Goal: Task Accomplishment & Management: Manage account settings

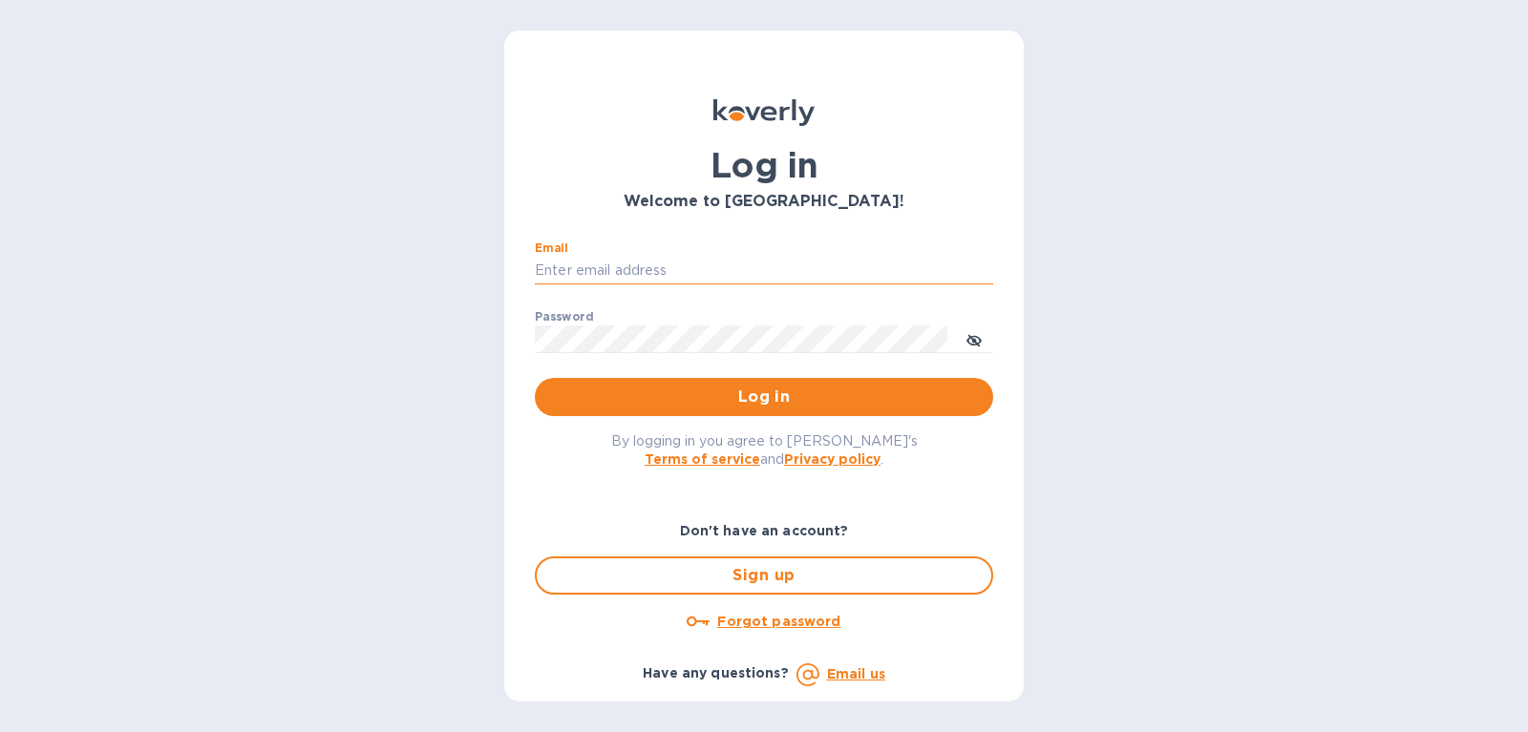
click at [589, 259] on input "Email" at bounding box center [764, 271] width 458 height 29
type input "[PERSON_NAME][EMAIL_ADDRESS][DOMAIN_NAME]"
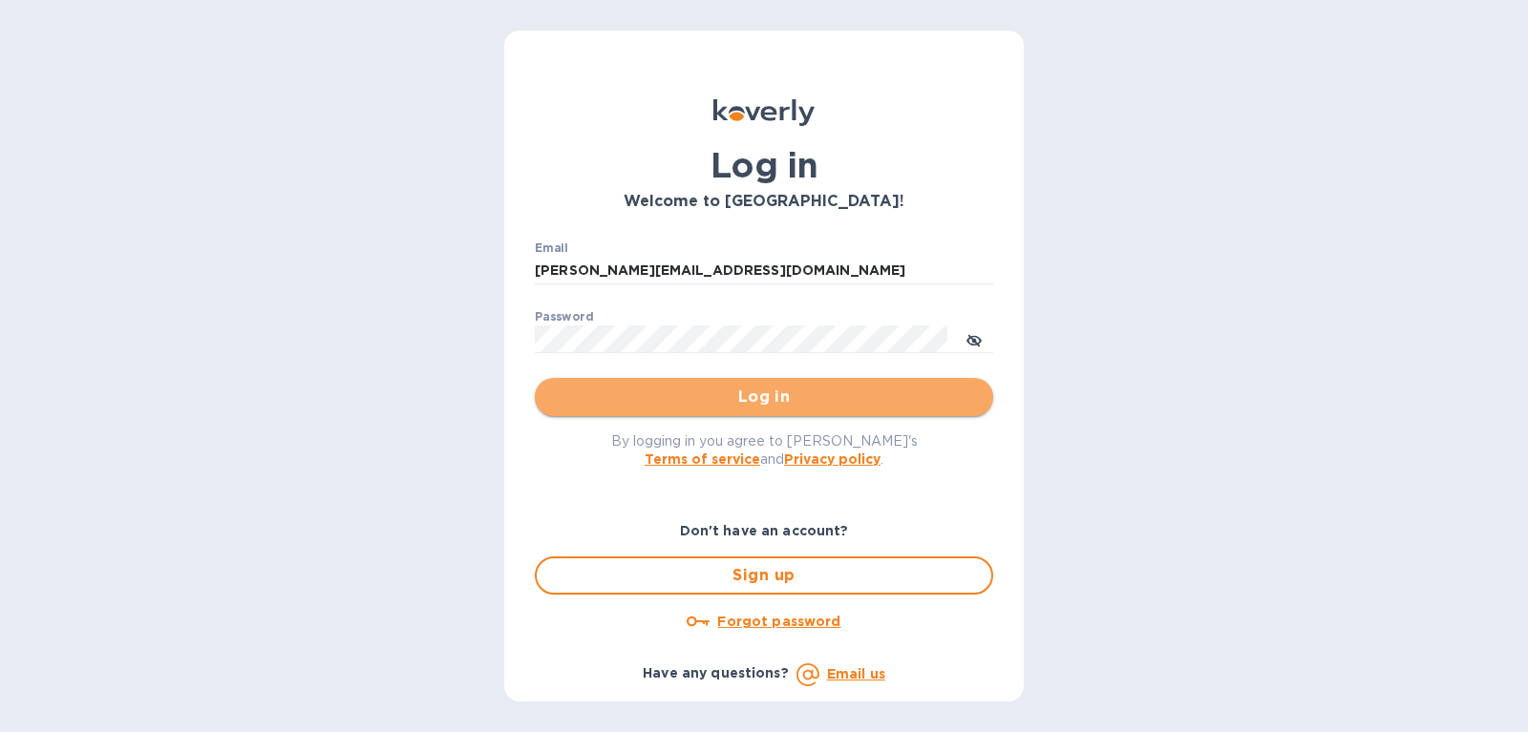
click at [749, 397] on span "Log in" at bounding box center [764, 397] width 428 height 23
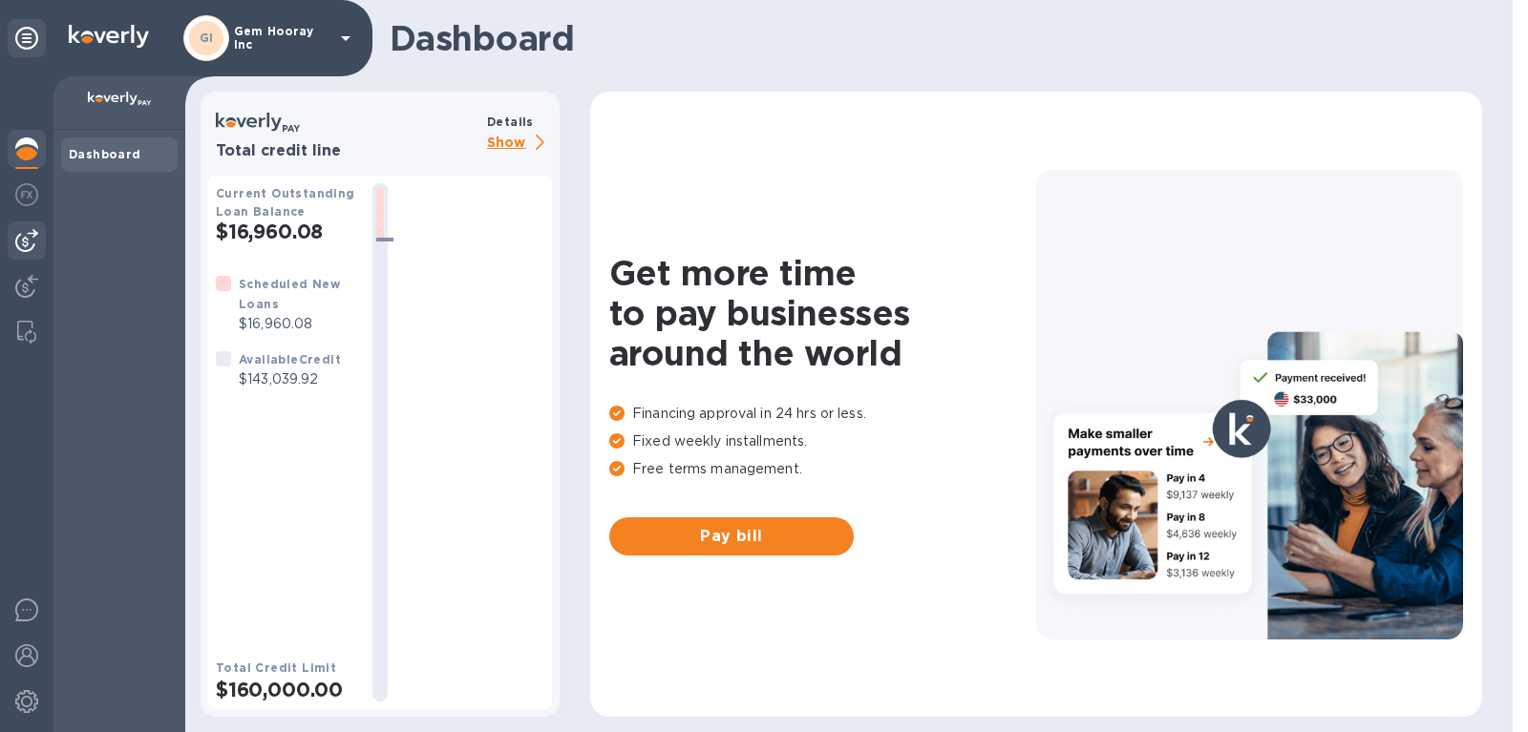
click at [22, 244] on img at bounding box center [26, 240] width 23 height 23
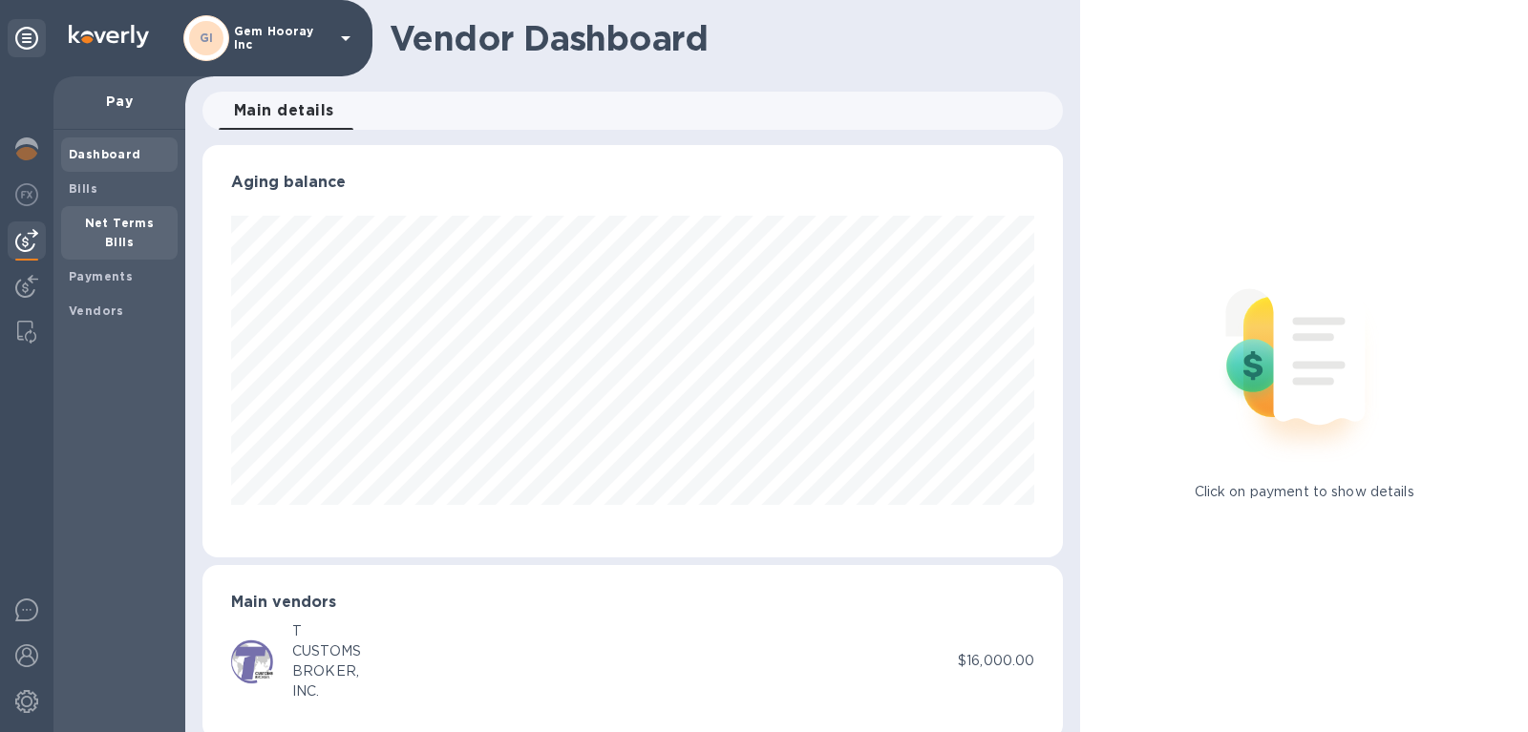
scroll to position [412, 861]
click at [122, 260] on div "Payments" at bounding box center [119, 277] width 116 height 34
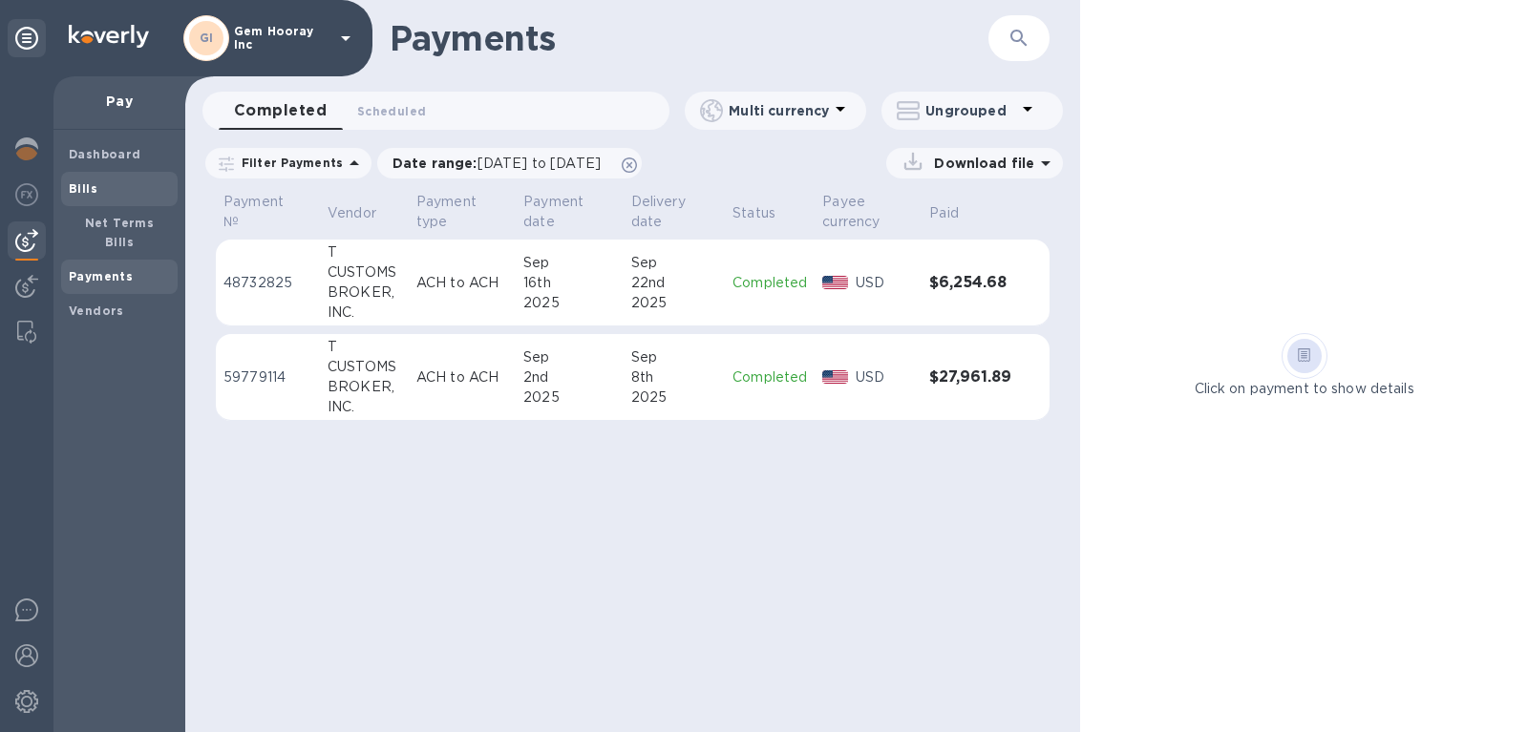
click at [115, 196] on span "Bills" at bounding box center [119, 189] width 101 height 19
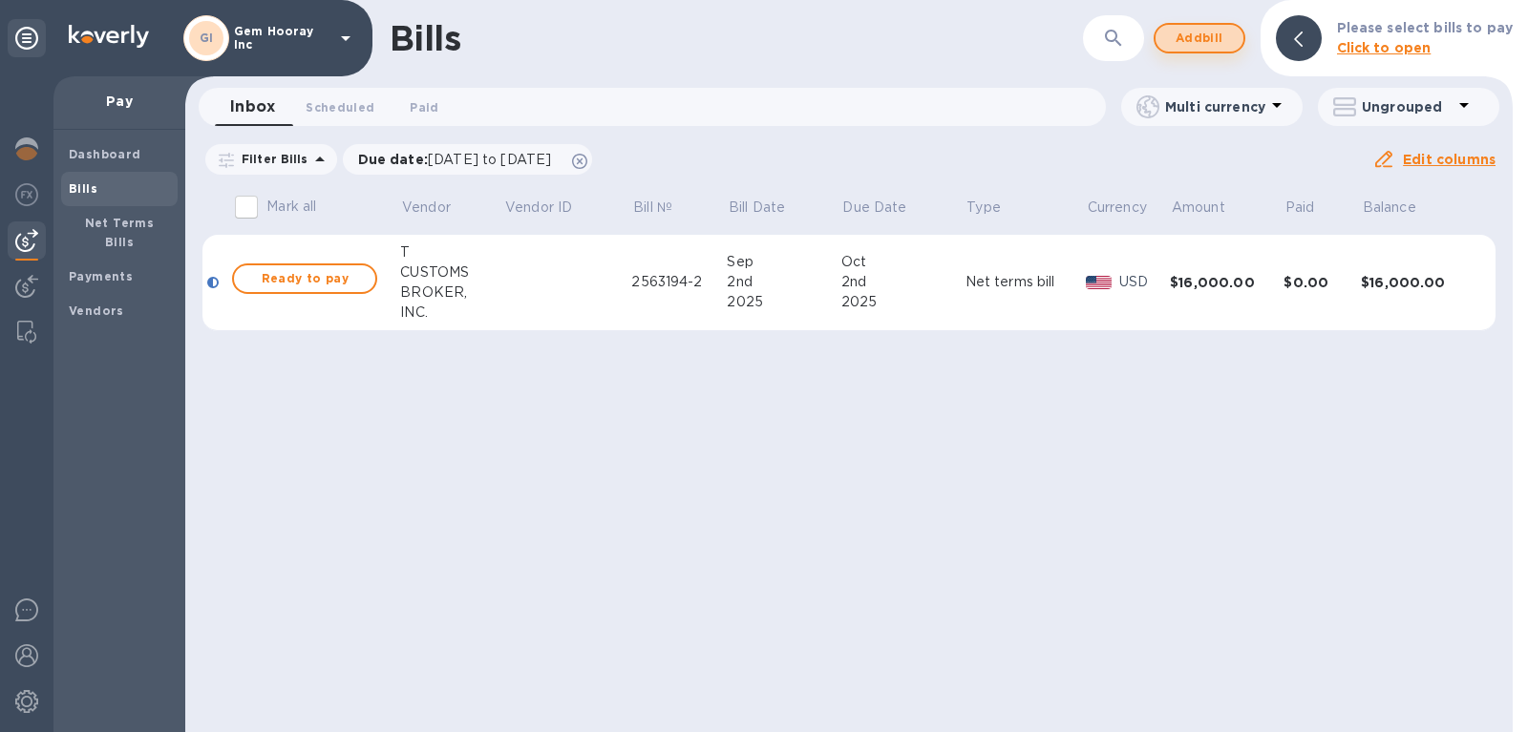
click at [1227, 38] on span "Add bill" at bounding box center [1199, 38] width 57 height 23
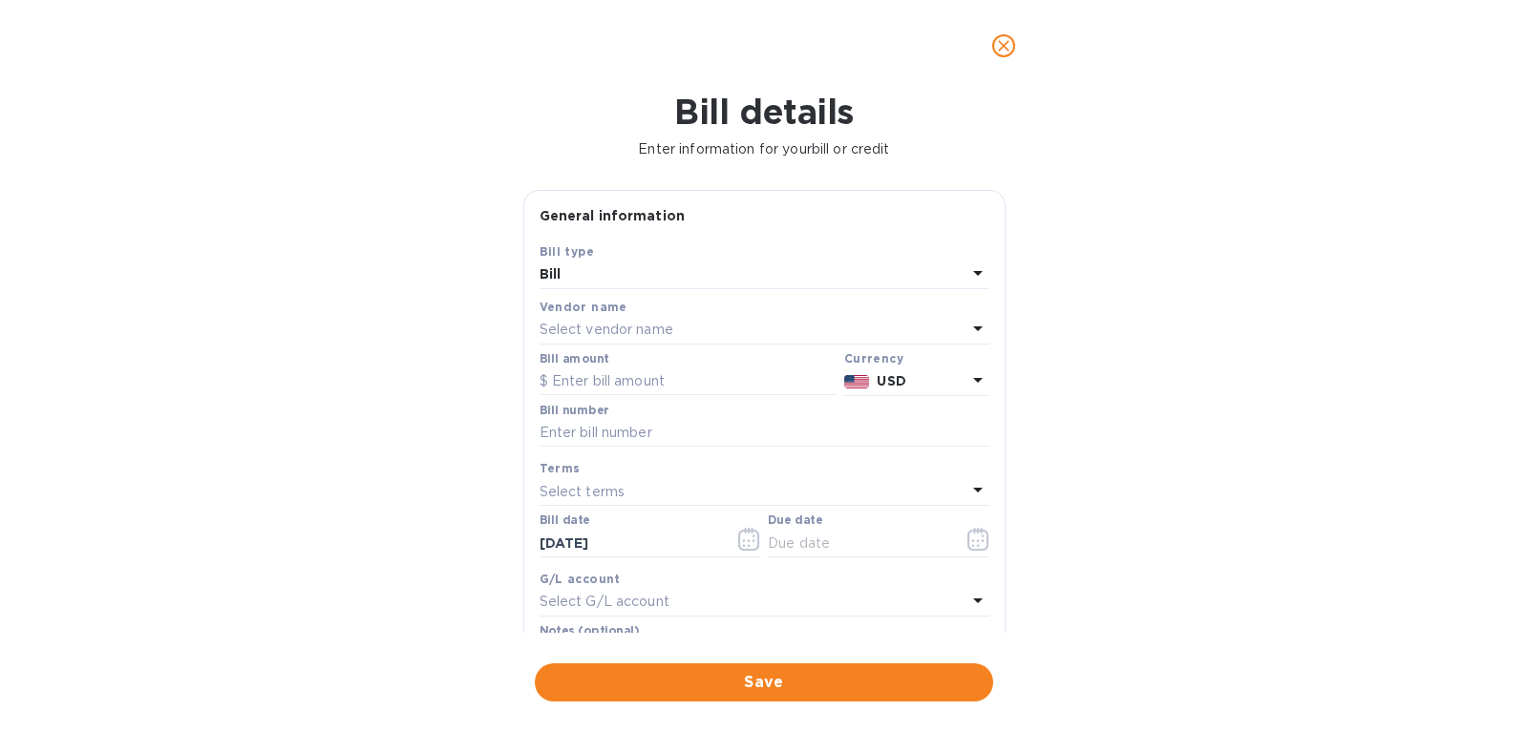
click at [744, 319] on div "Select vendor name" at bounding box center [752, 330] width 427 height 27
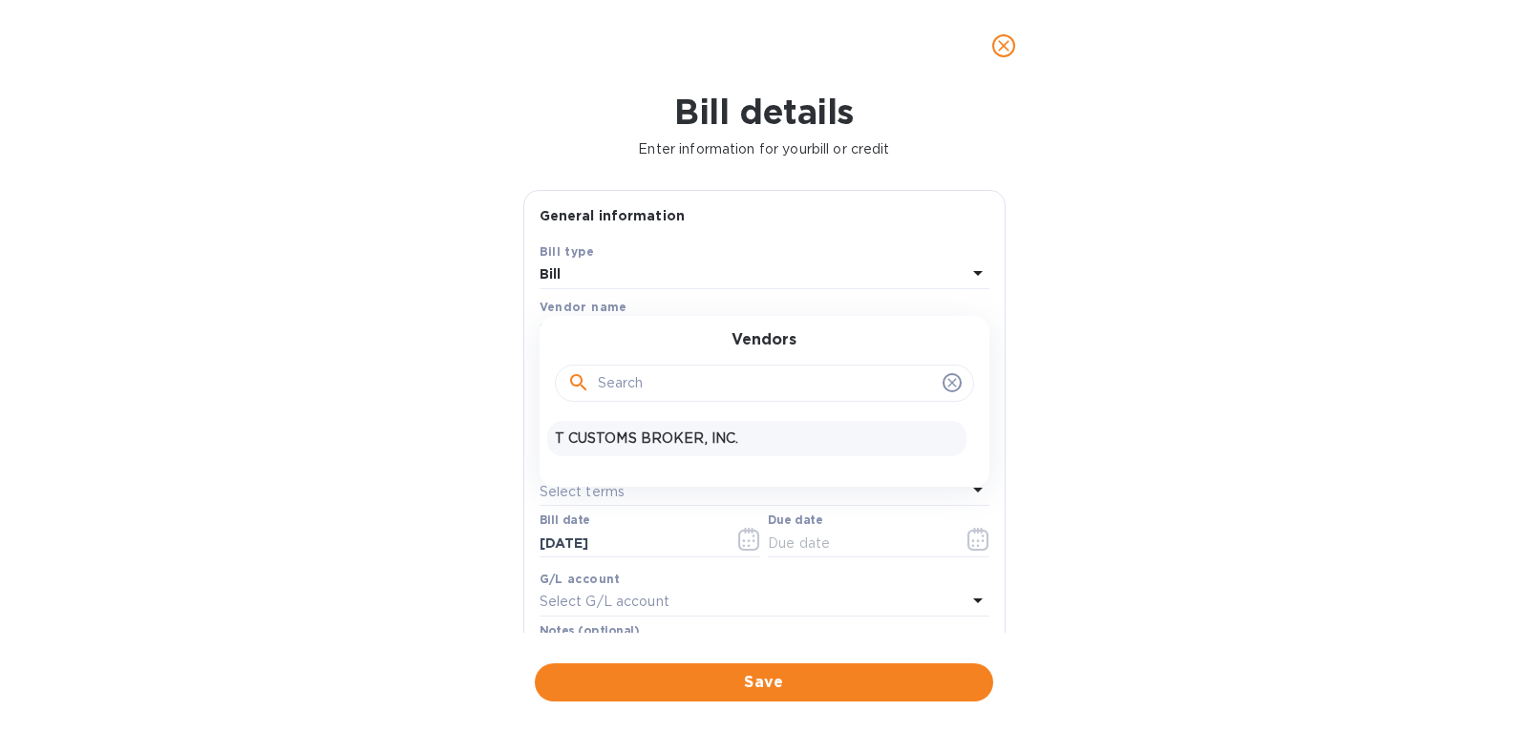
click at [717, 440] on p "T CUSTOMS BROKER, INC." at bounding box center [757, 439] width 404 height 20
type input "10/29/2025"
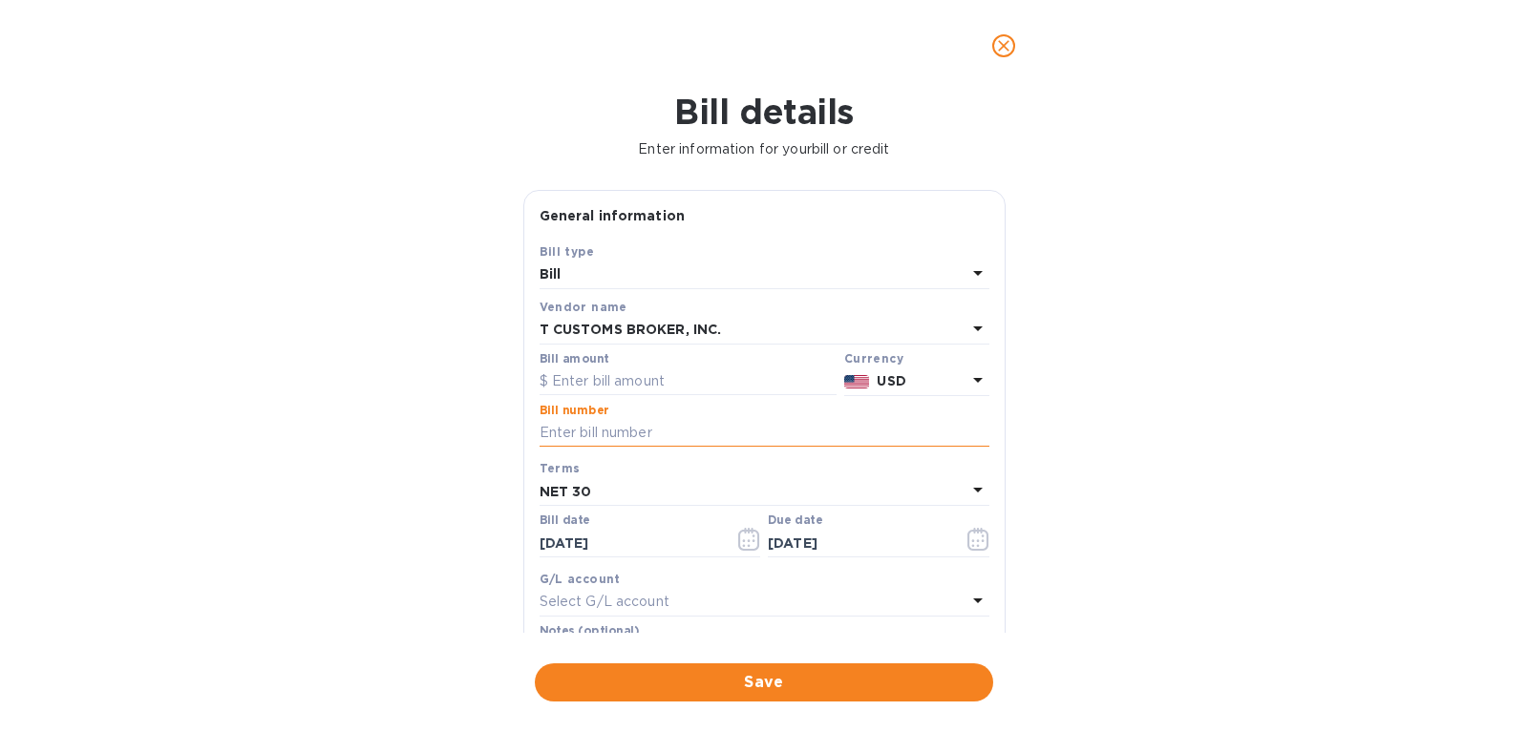
click at [705, 431] on input "text" at bounding box center [764, 433] width 450 height 29
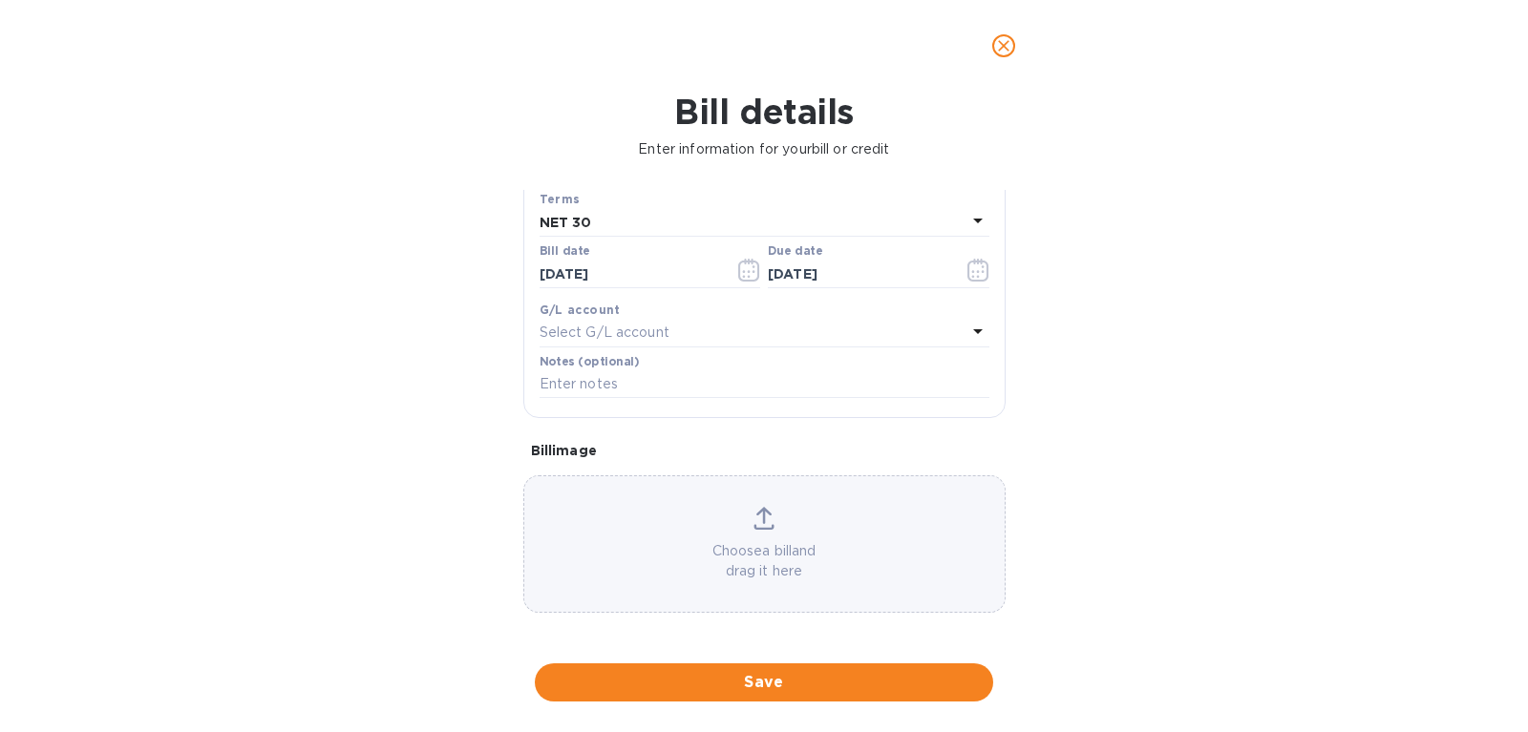
scroll to position [270, 0]
type input "2559313-4"
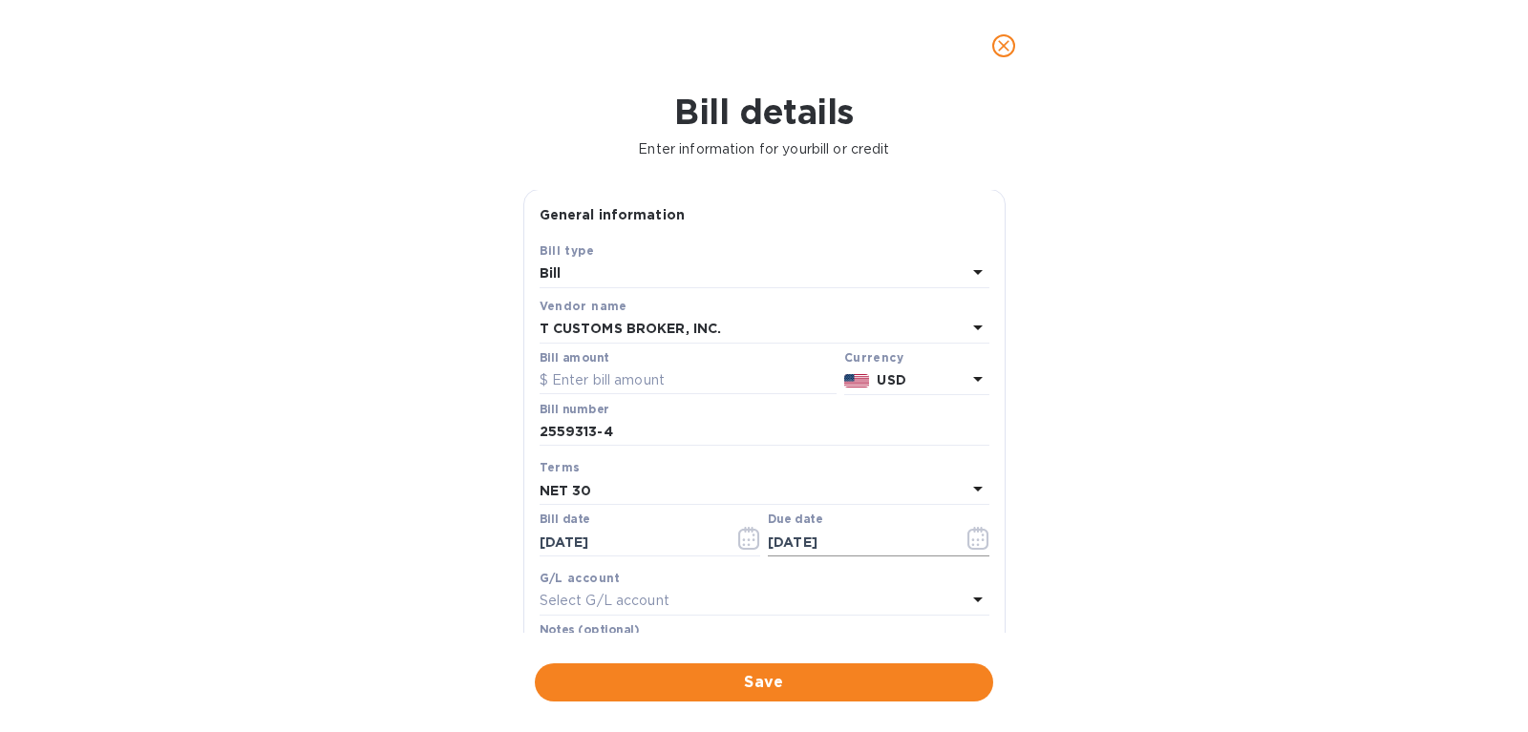
scroll to position [0, 0]
click at [707, 375] on input "text" at bounding box center [687, 382] width 297 height 29
type input "95"
click at [772, 673] on span "Save" at bounding box center [764, 682] width 428 height 23
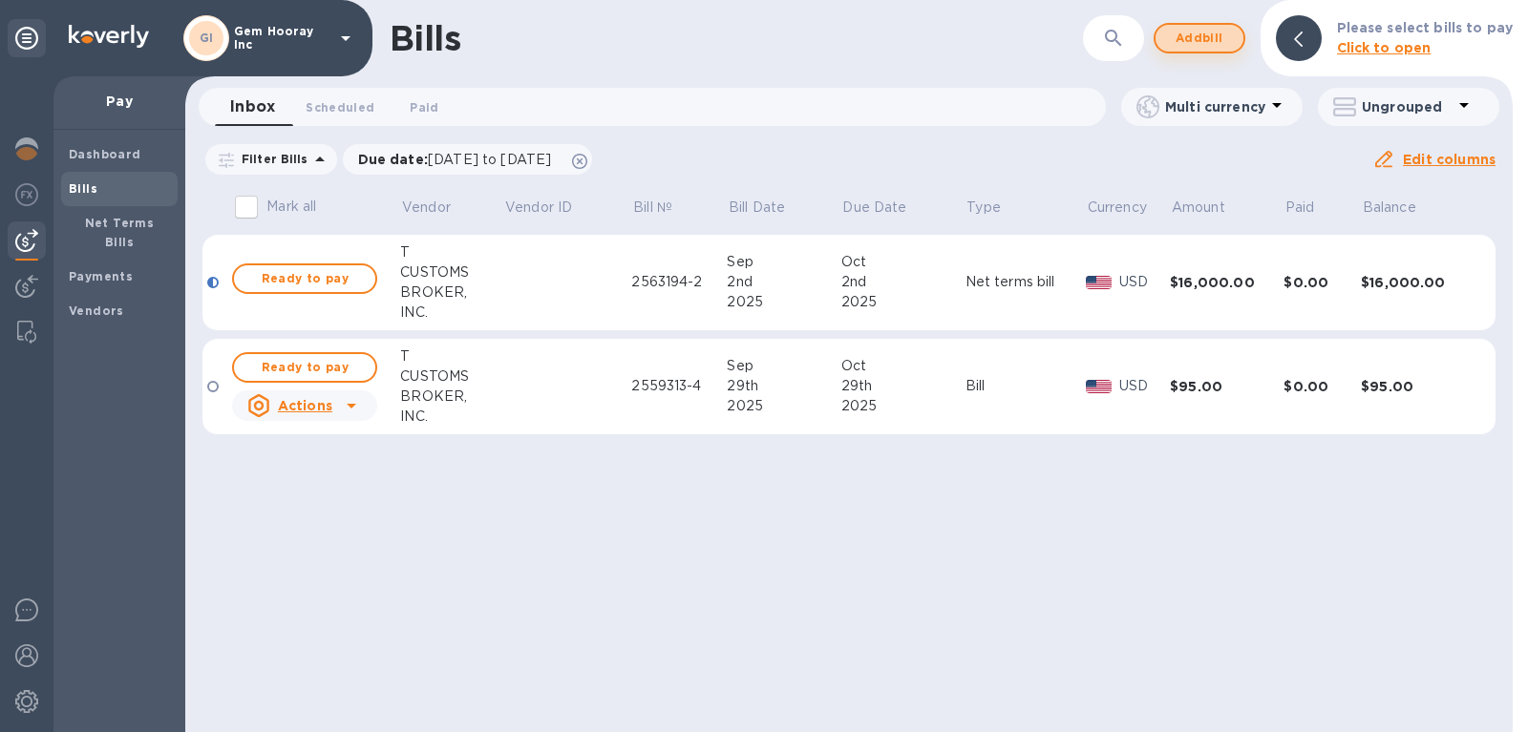
click at [1204, 32] on span "Add bill" at bounding box center [1199, 38] width 57 height 23
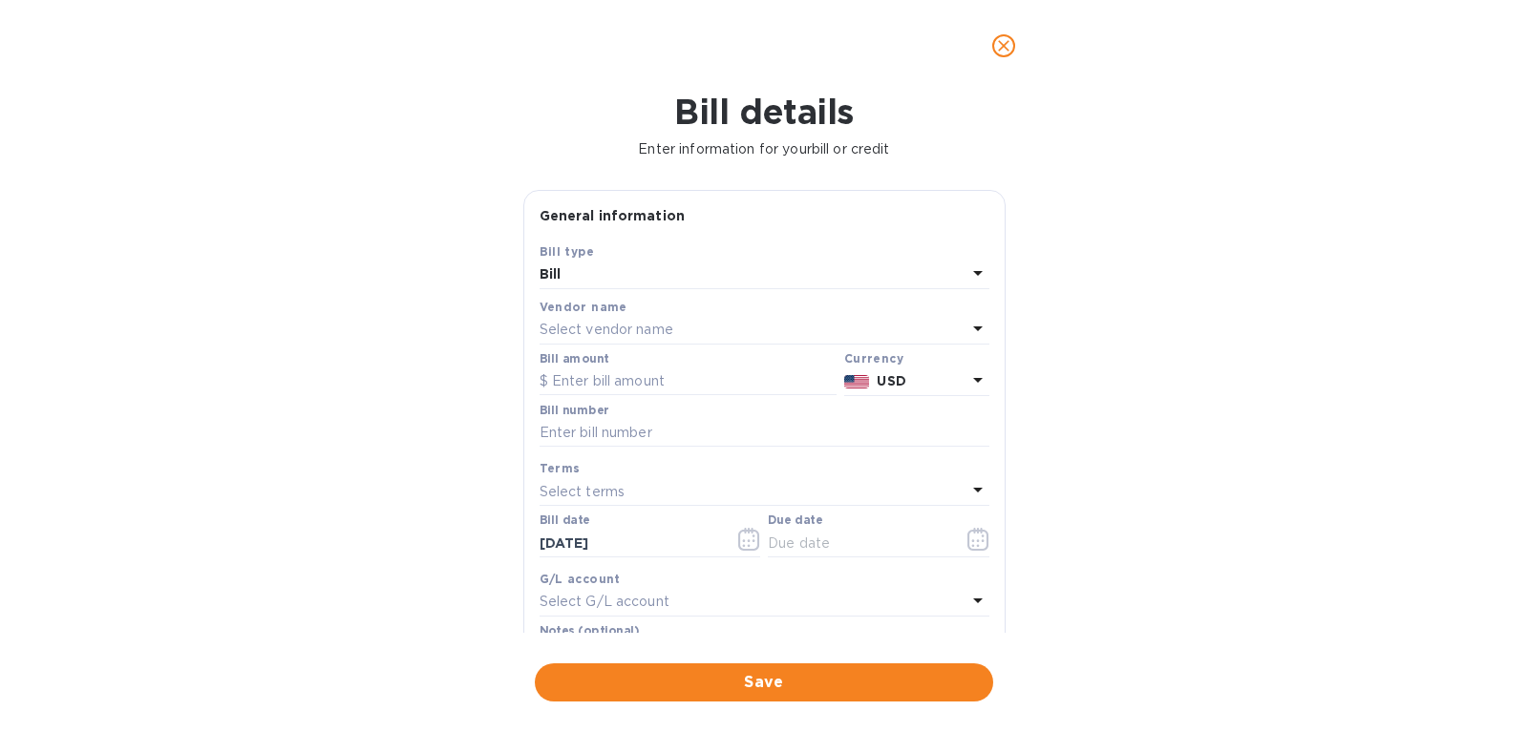
click at [735, 314] on div "Vendor name" at bounding box center [764, 307] width 450 height 20
click at [723, 325] on div "Select vendor name" at bounding box center [752, 330] width 427 height 27
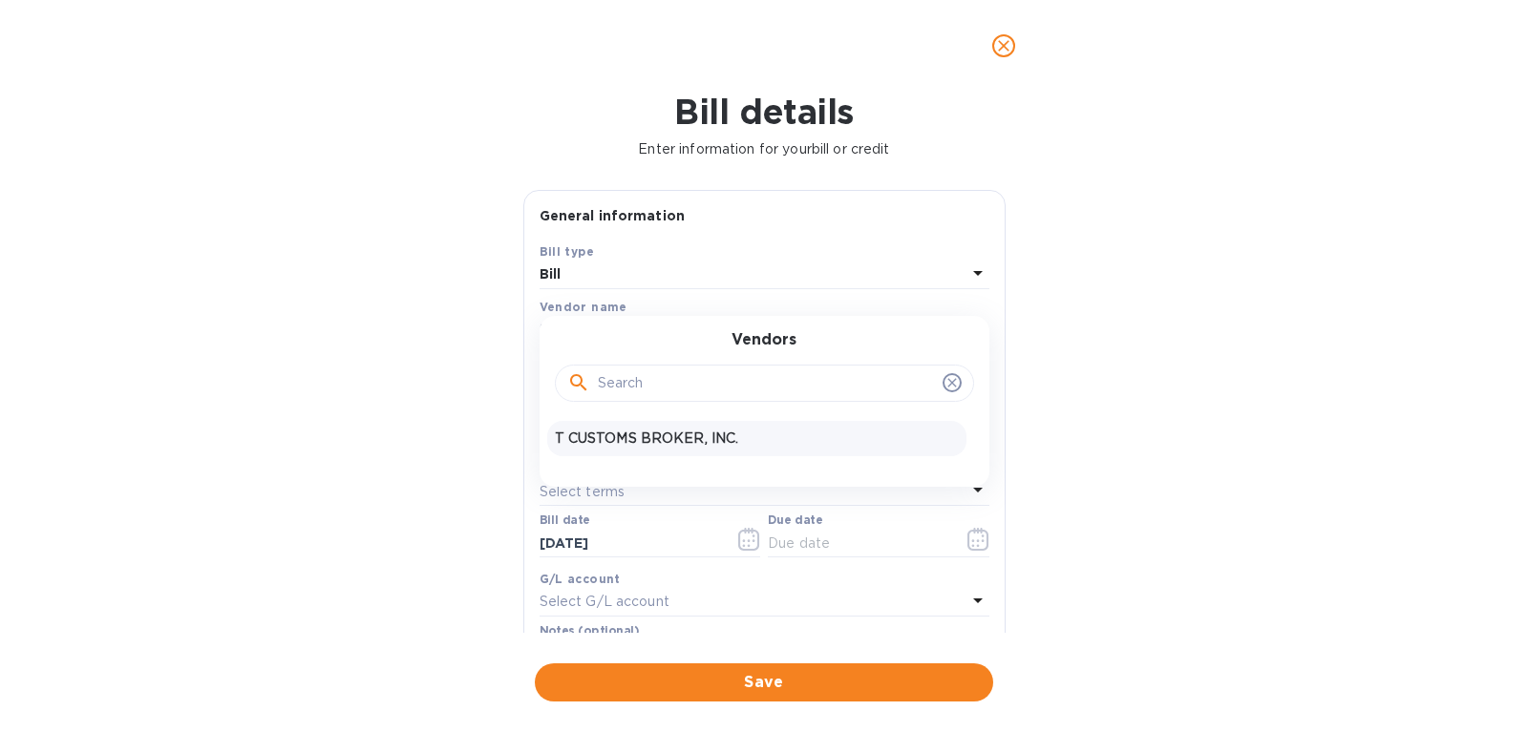
click at [723, 433] on p "T CUSTOMS BROKER, INC." at bounding box center [757, 439] width 404 height 20
type input "10/29/2025"
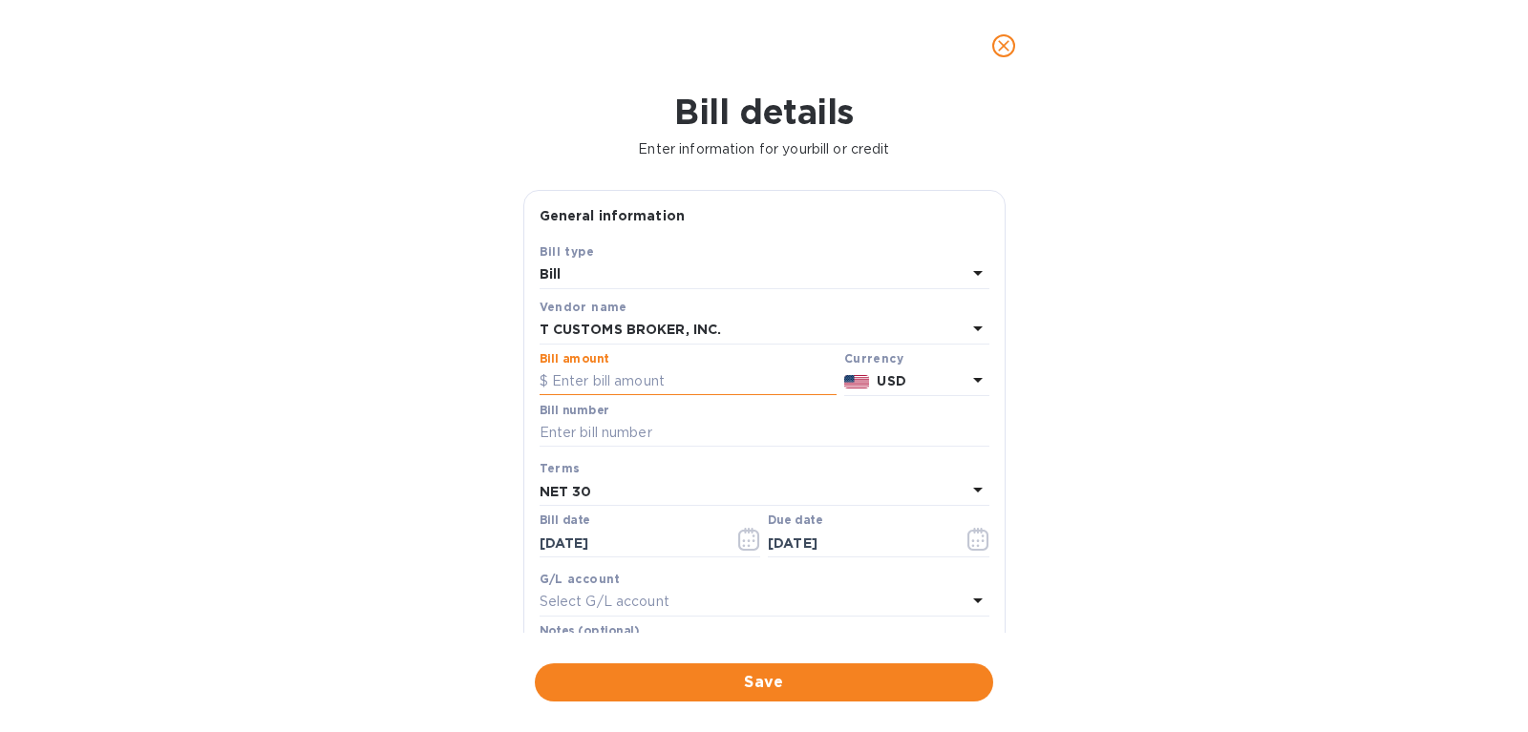
click at [673, 384] on input "text" at bounding box center [687, 382] width 297 height 29
click at [674, 382] on input "text" at bounding box center [687, 382] width 297 height 29
type input "95"
click at [677, 414] on div "Bill number" at bounding box center [764, 426] width 450 height 44
click at [677, 421] on input "text" at bounding box center [764, 433] width 450 height 29
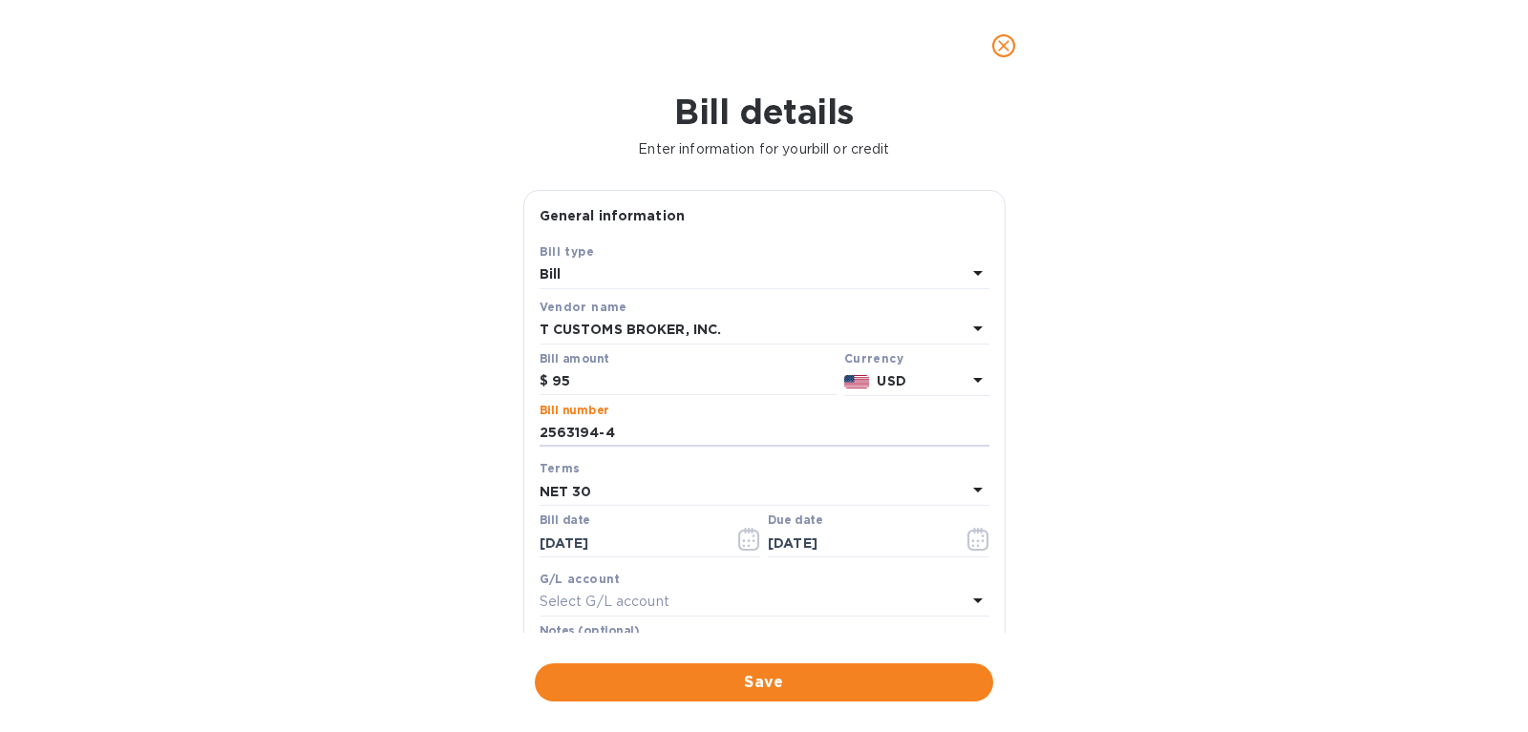
type input "2563194-4"
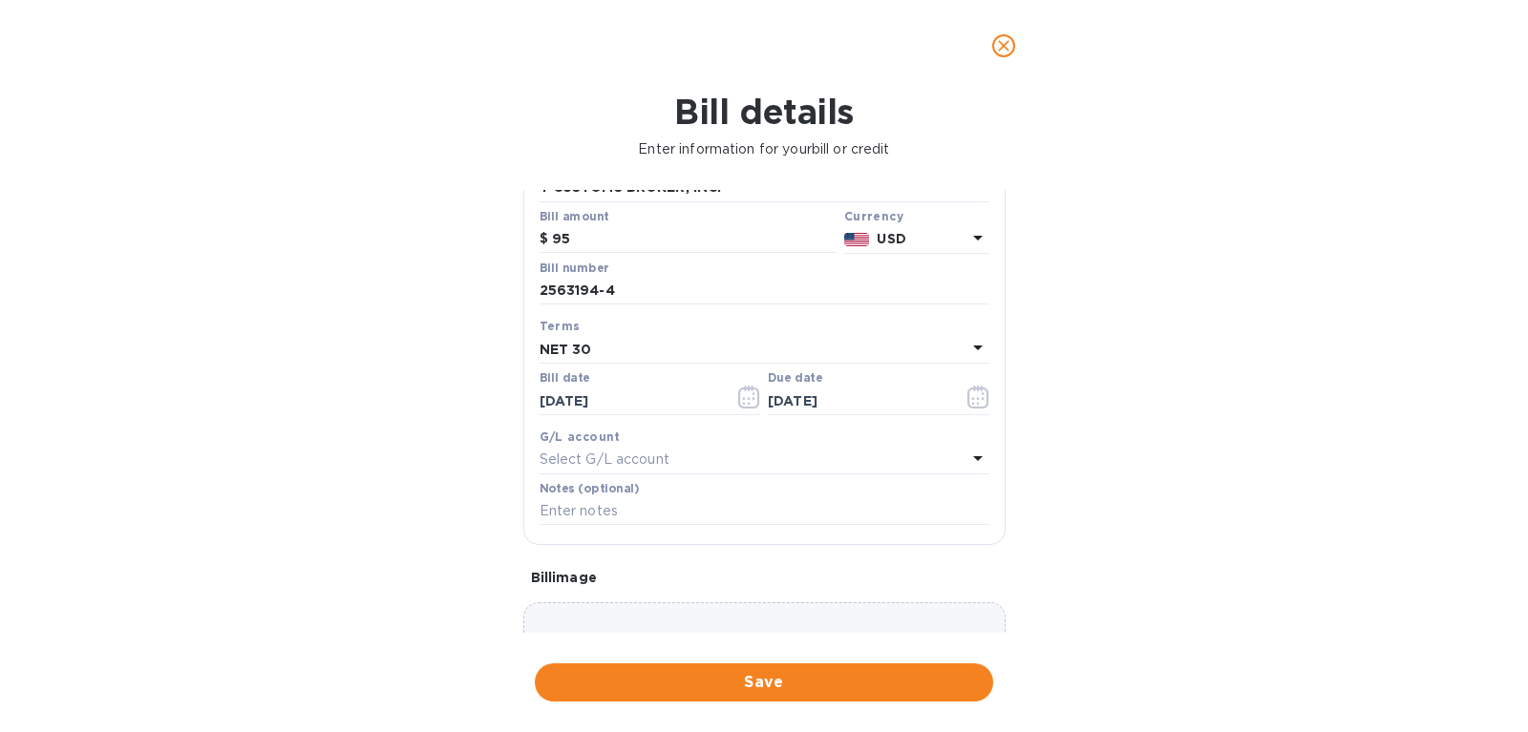
scroll to position [218, 0]
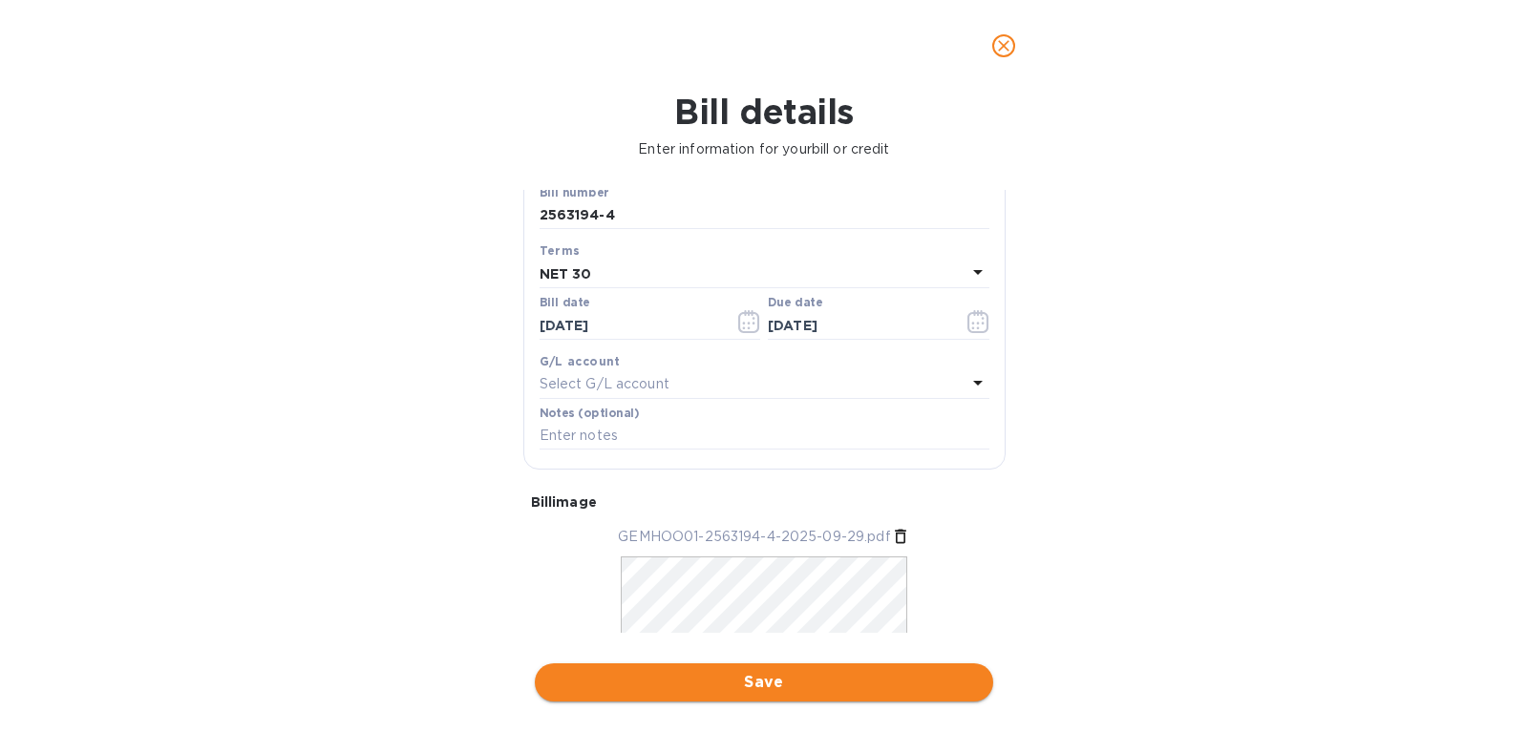
click at [817, 677] on span "Save" at bounding box center [764, 682] width 428 height 23
